Goal: Task Accomplishment & Management: Manage account settings

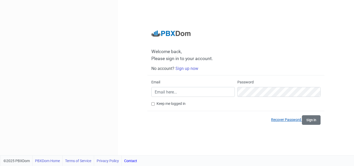
click at [280, 119] on link "Recover Password" at bounding box center [286, 120] width 31 height 4
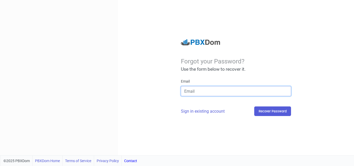
click at [203, 90] on input "email" at bounding box center [236, 91] width 110 height 10
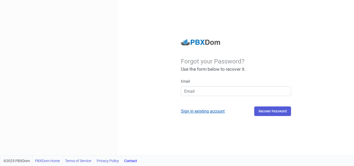
click at [201, 111] on link "Sign in existing account" at bounding box center [203, 111] width 44 height 5
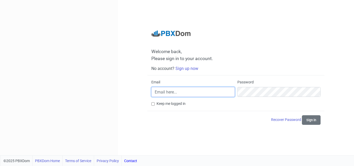
click at [187, 93] on input "Email" at bounding box center [192, 92] width 83 height 10
click at [200, 91] on input "Email" at bounding box center [192, 92] width 83 height 10
type input "[EMAIL_ADDRESS][DOMAIN_NAME]"
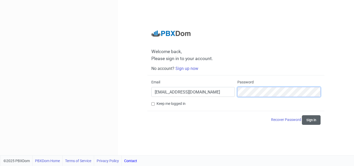
scroll to position [0, 0]
click at [313, 122] on button "Sign in" at bounding box center [311, 120] width 19 height 10
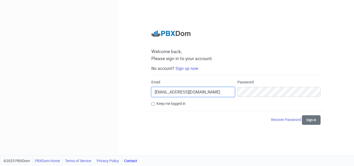
click at [208, 90] on input "[EMAIL_ADDRESS][DOMAIN_NAME]" at bounding box center [192, 92] width 83 height 10
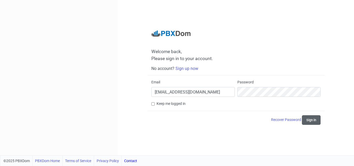
click at [316, 118] on button "Sign in" at bounding box center [311, 120] width 19 height 10
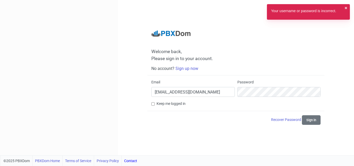
click at [344, 6] on div "Your username or password is incorrect. ✖︎" at bounding box center [308, 12] width 83 height 16
